Goal: Check status: Check status

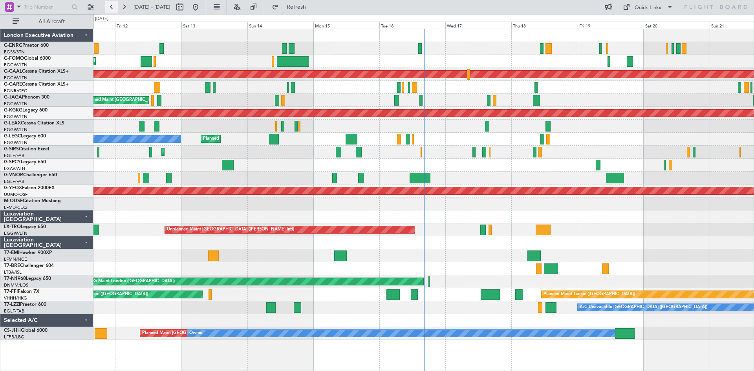
click at [111, 8] on button at bounding box center [111, 7] width 13 height 13
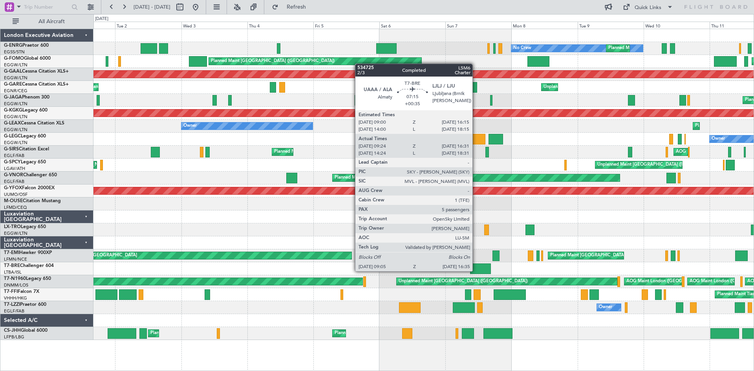
click at [476, 270] on div at bounding box center [480, 268] width 21 height 11
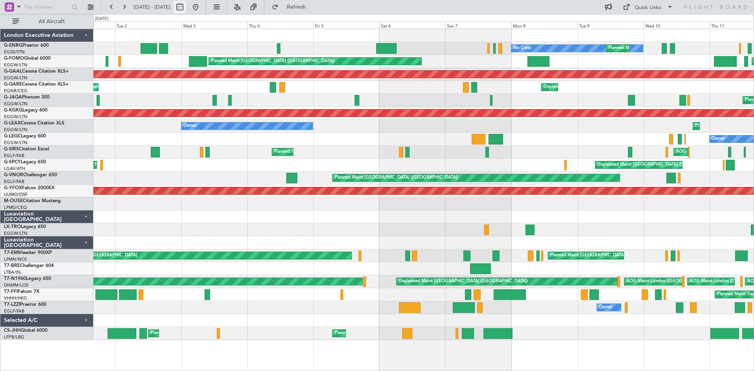
click at [186, 5] on button at bounding box center [179, 7] width 13 height 13
select select "9"
select select "2025"
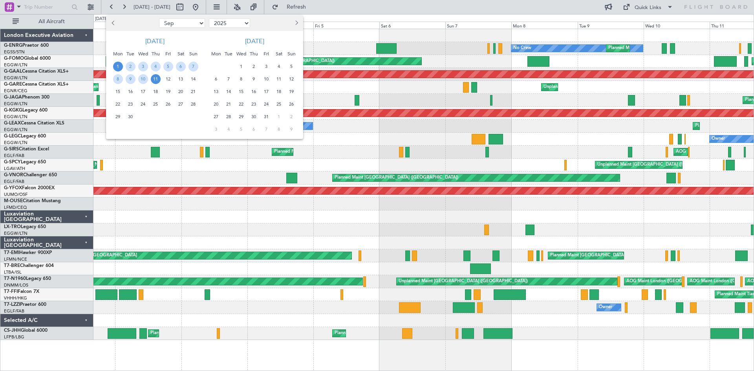
click at [122, 66] on span "1" at bounding box center [118, 67] width 10 height 10
click at [122, 91] on span "15" at bounding box center [118, 92] width 10 height 10
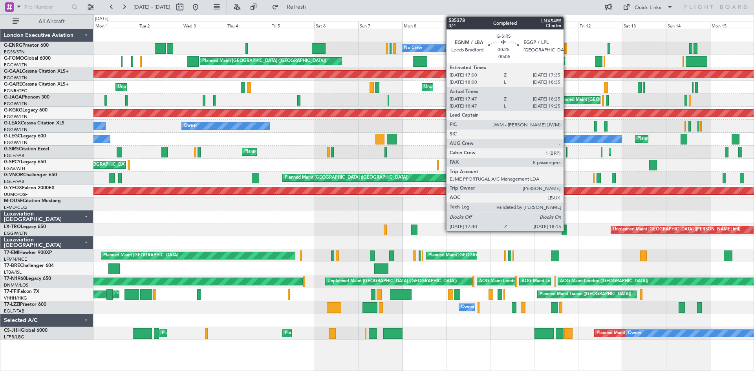
click at [567, 150] on div at bounding box center [566, 152] width 1 height 11
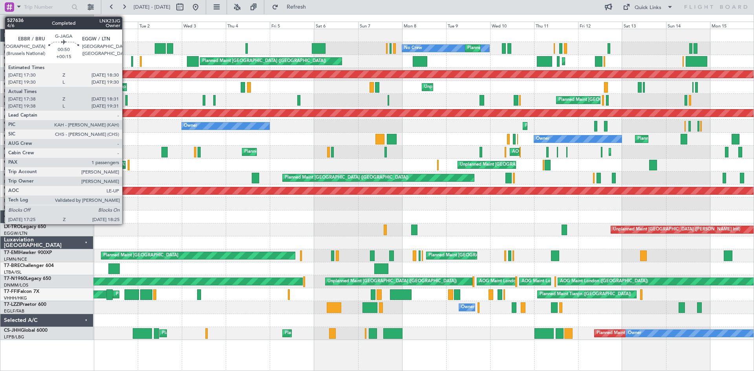
click at [126, 100] on div at bounding box center [126, 100] width 2 height 11
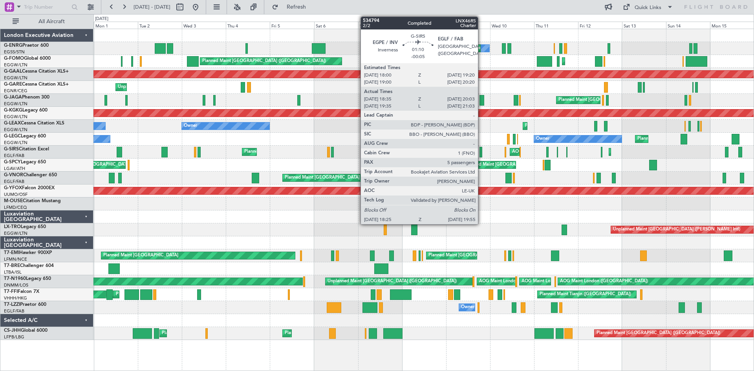
click at [481, 152] on div at bounding box center [480, 152] width 3 height 11
